Goal: Download file/media

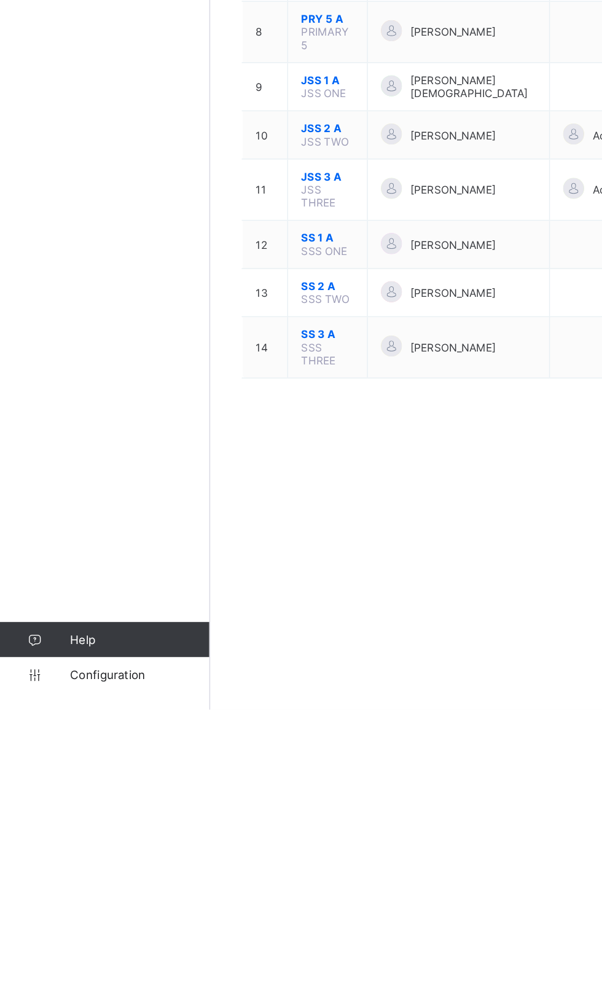
click at [63, 978] on link "Configuration" at bounding box center [73, 965] width 147 height 25
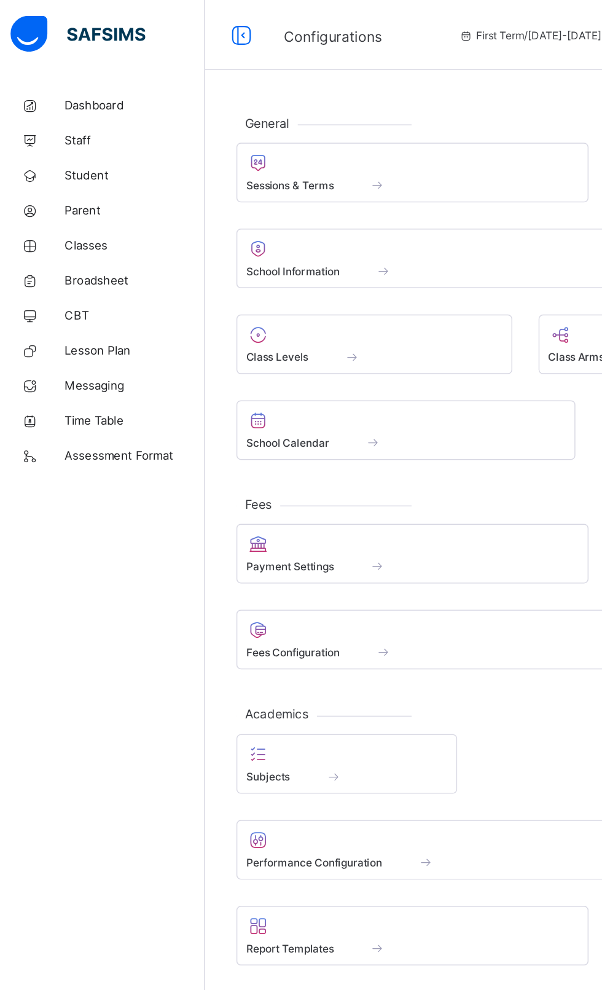
click at [245, 112] on div at bounding box center [293, 114] width 234 height 15
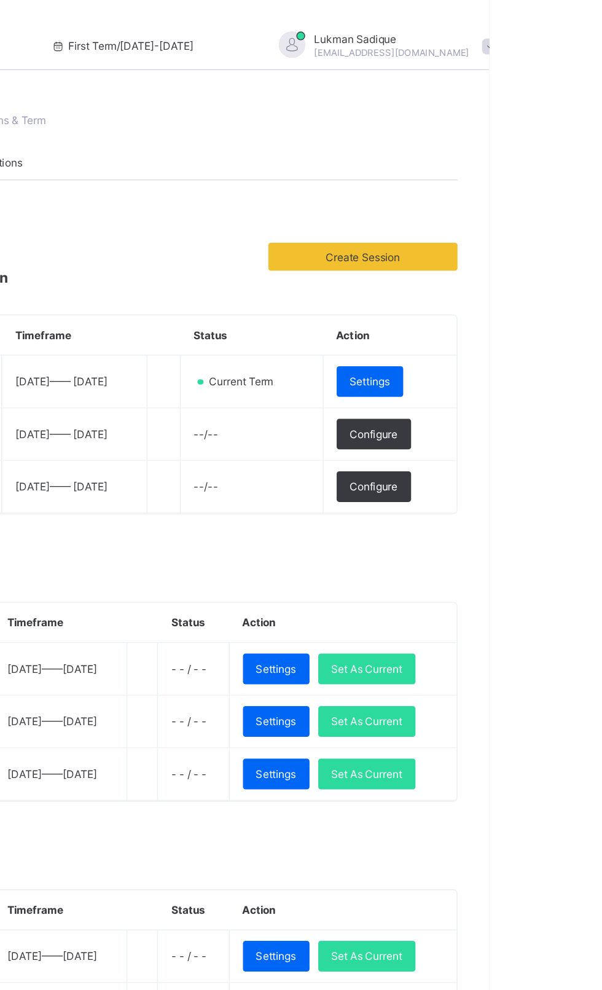
click at [540, 541] on span "Set As Current" at bounding box center [517, 542] width 50 height 9
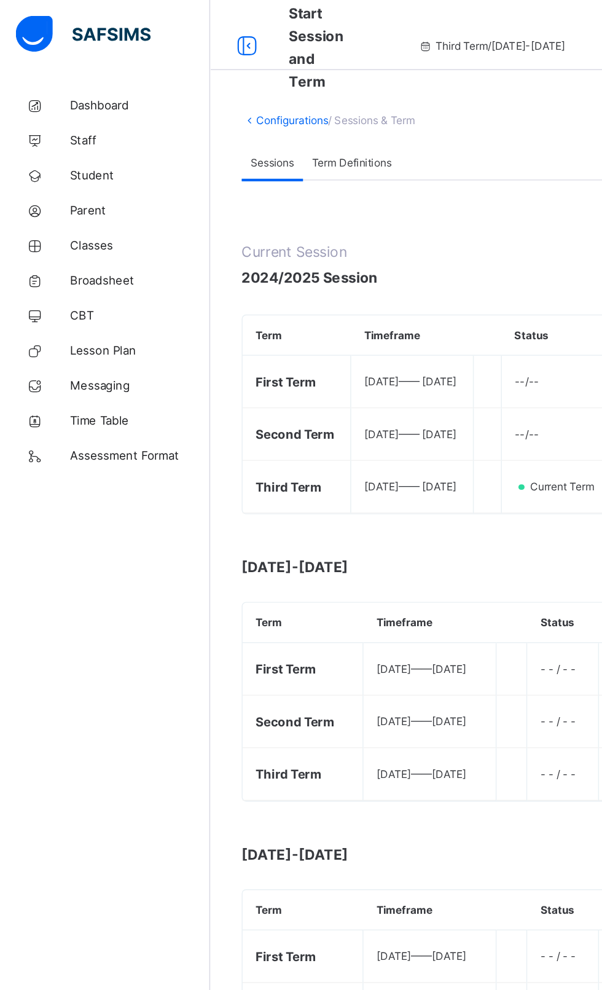
click at [69, 200] on span "Broadsheet" at bounding box center [98, 197] width 98 height 10
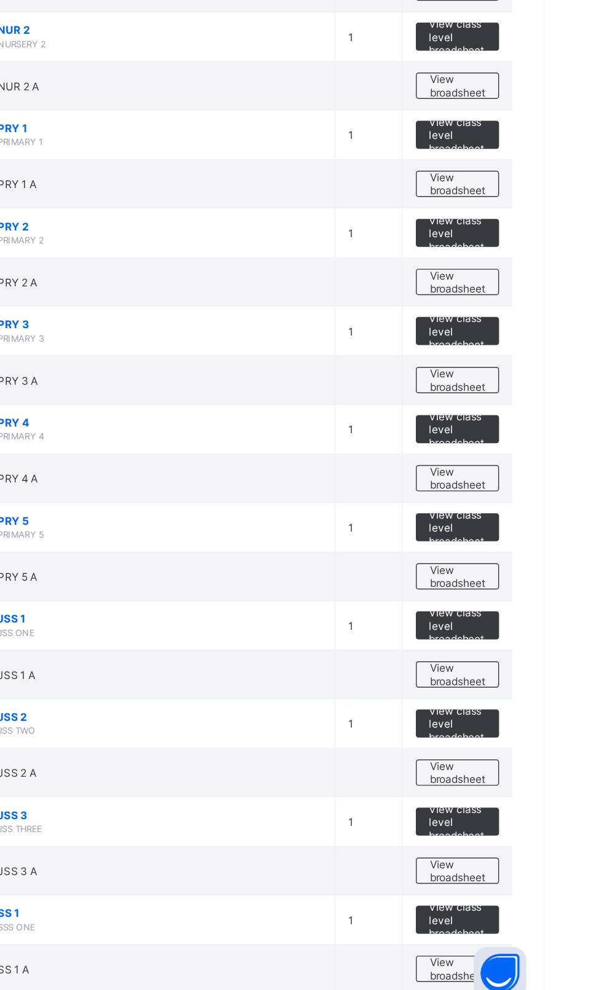
click at [560, 803] on td "View class level broadsheet" at bounding box center [541, 790] width 77 height 35
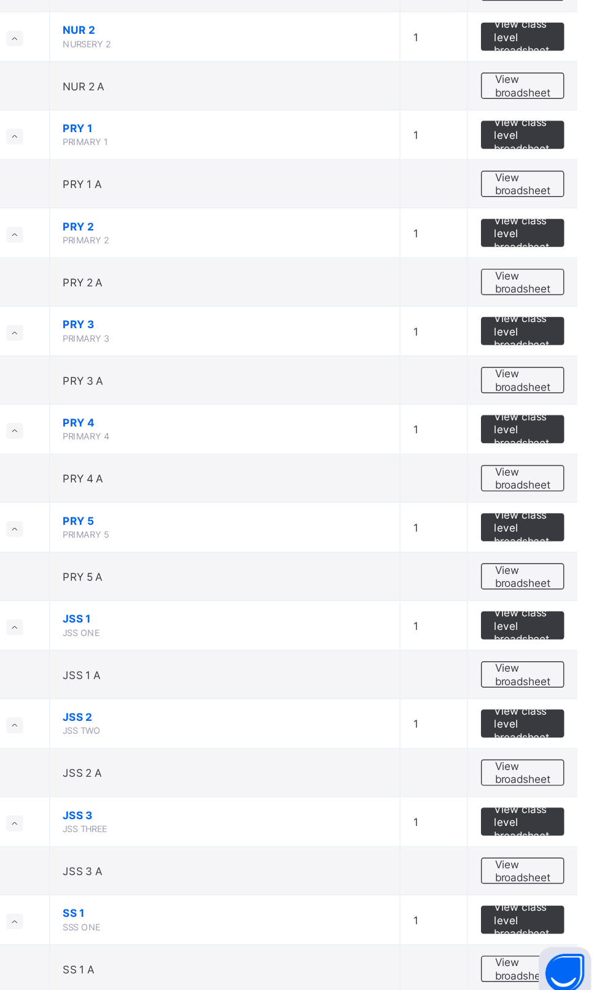
click at [551, 799] on span "View class level broadsheet" at bounding box center [542, 791] width 40 height 28
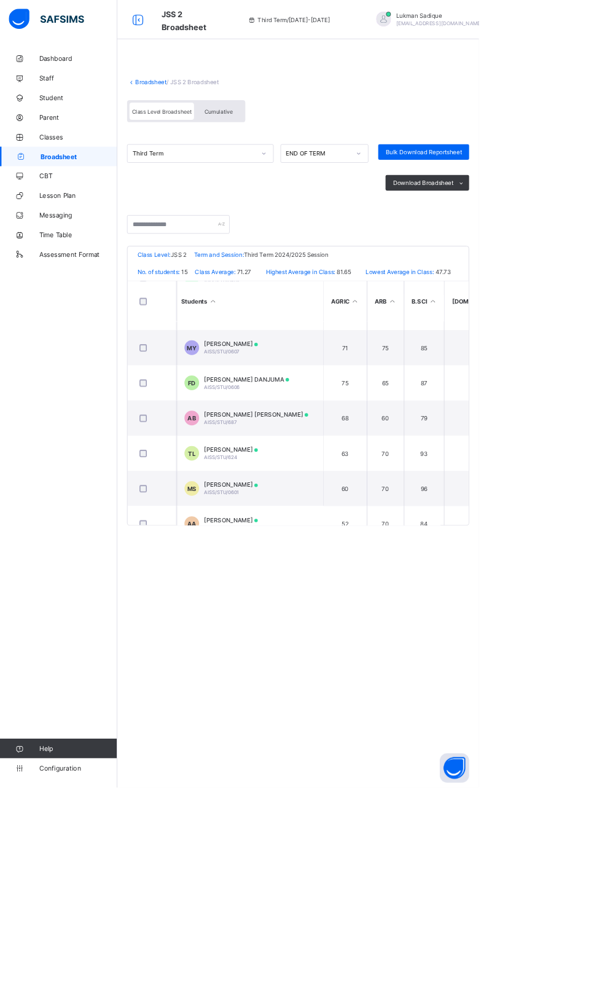
scroll to position [171, 0]
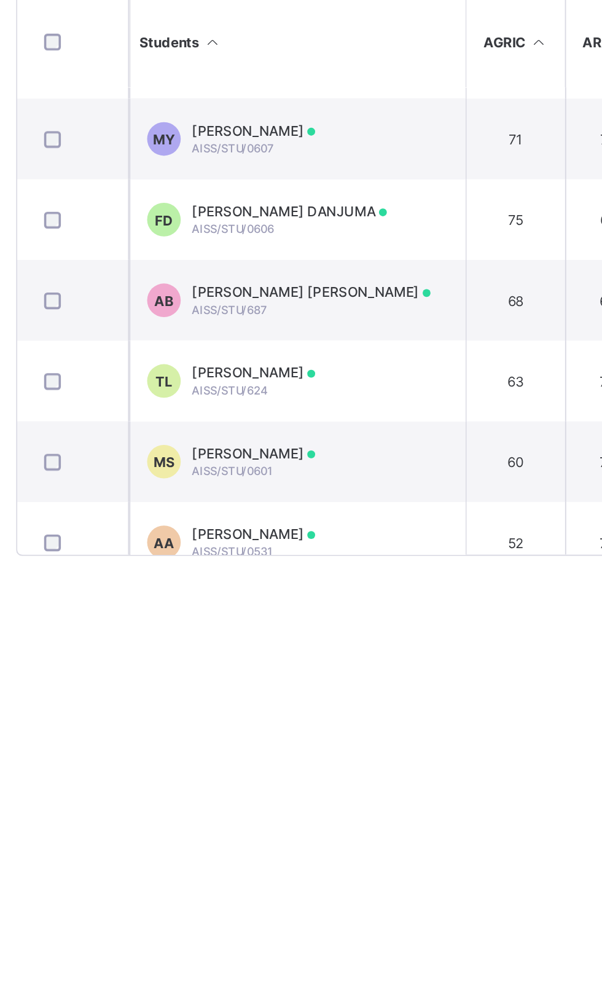
click at [314, 609] on span "[PERSON_NAME]" at bounding box center [290, 604] width 68 height 9
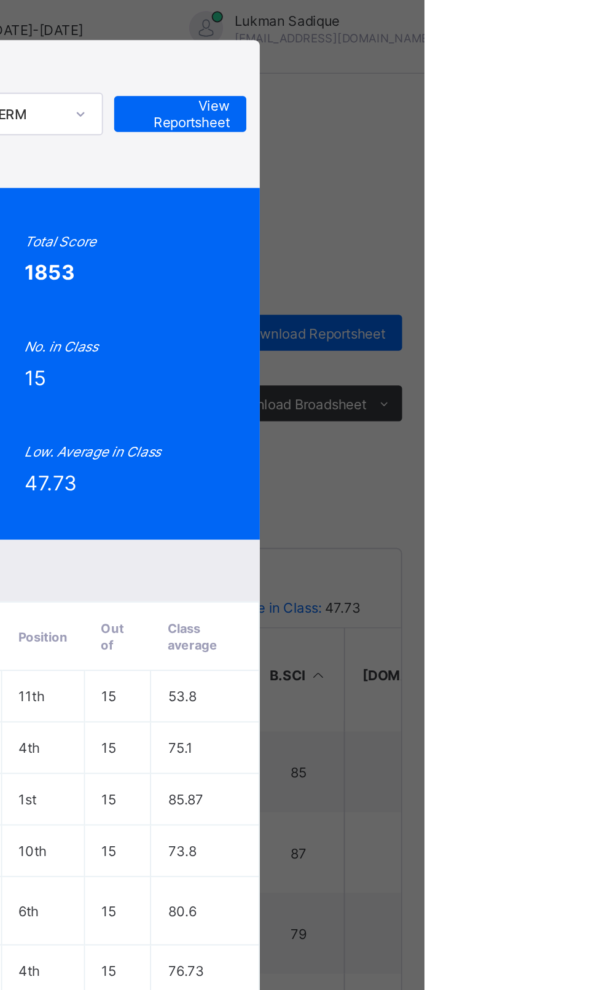
click at [495, 81] on span "View Reportsheet" at bounding box center [468, 71] width 54 height 18
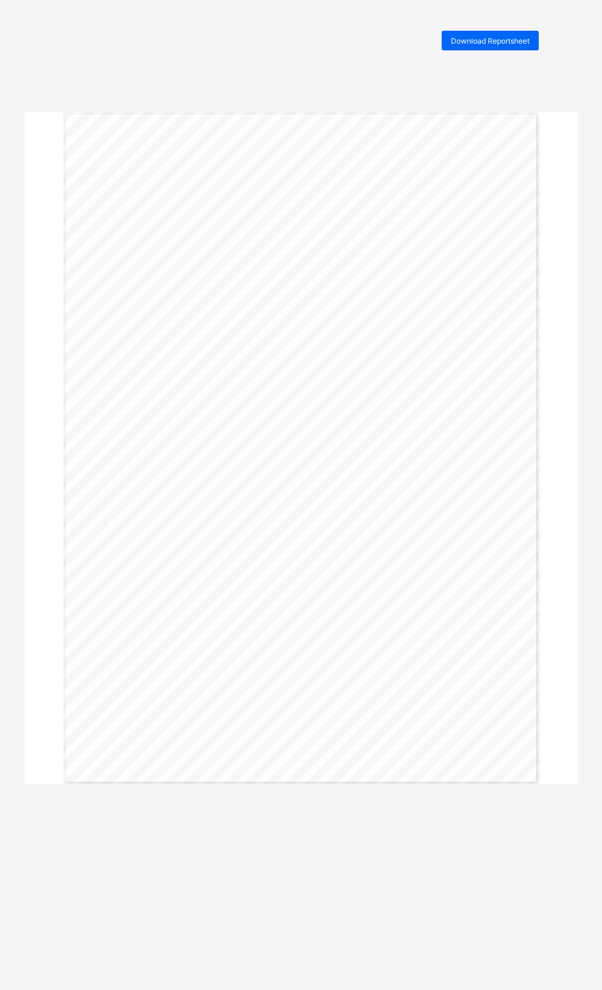
click at [482, 37] on span "Download Reportsheet" at bounding box center [490, 40] width 79 height 9
